Goal: Navigation & Orientation: Understand site structure

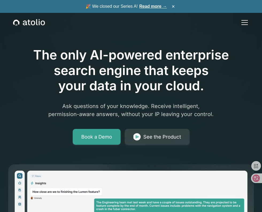
click at [0, 0] on link "Product" at bounding box center [0, 0] width 0 height 0
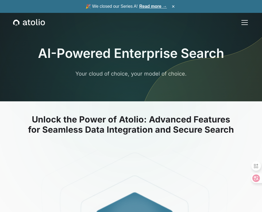
click at [0, 0] on div "Resources" at bounding box center [0, 0] width 0 height 0
click at [0, 0] on link "Product" at bounding box center [0, 0] width 0 height 0
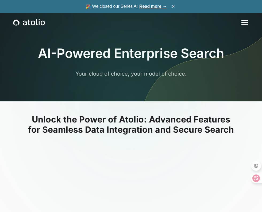
click at [0, 0] on link "About" at bounding box center [0, 0] width 0 height 0
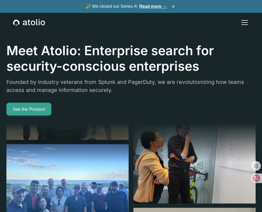
click at [0, 0] on link "Connectors" at bounding box center [0, 0] width 0 height 0
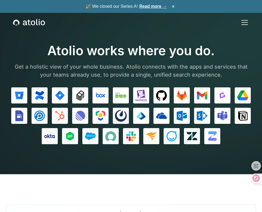
click at [0, 0] on link "Security" at bounding box center [0, 0] width 0 height 0
